Goal: Go to known website: Access a specific website the user already knows

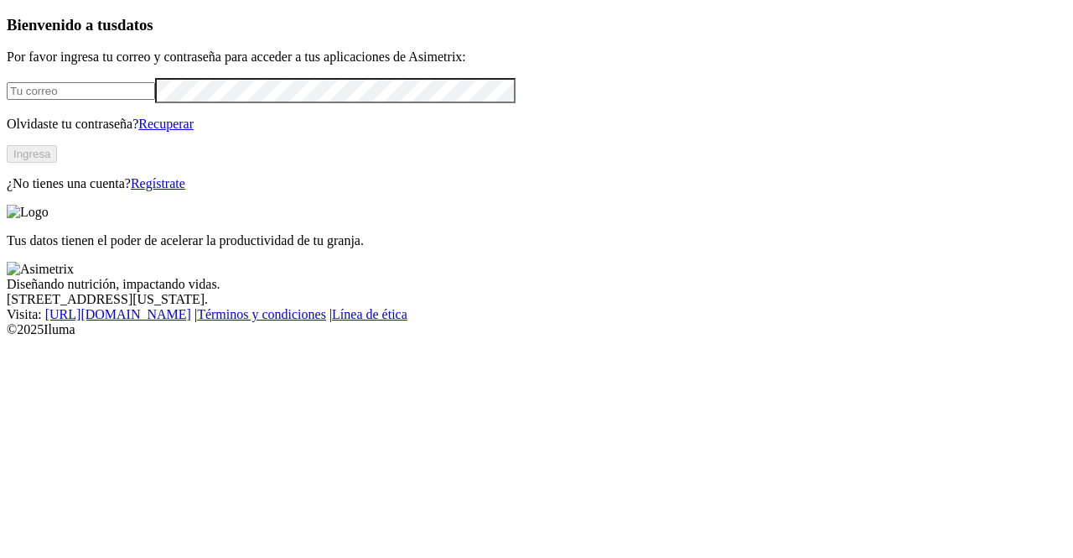
type input "[PERSON_NAME][EMAIL_ADDRESS][DOMAIN_NAME]"
click at [57, 163] on button "Ingresa" at bounding box center [32, 154] width 50 height 18
